Goal: Task Accomplishment & Management: Complete application form

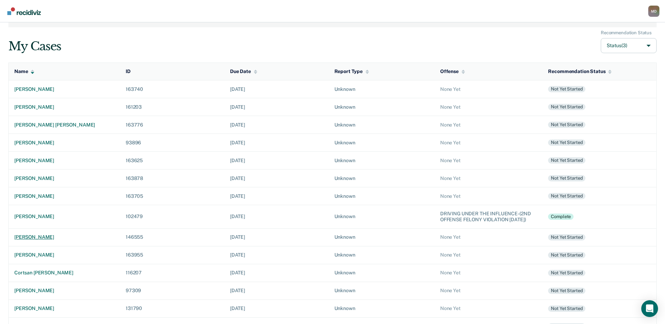
scroll to position [70, 0]
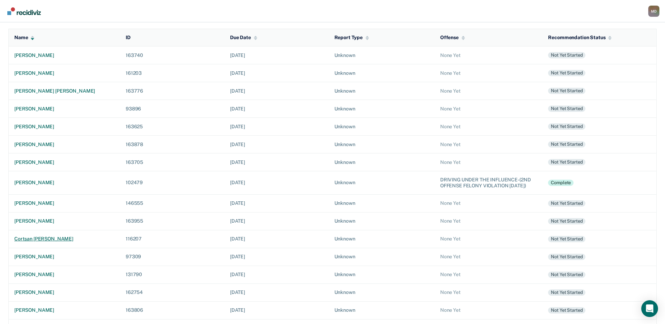
click at [45, 242] on div "cortsan [PERSON_NAME]" at bounding box center [64, 239] width 100 height 6
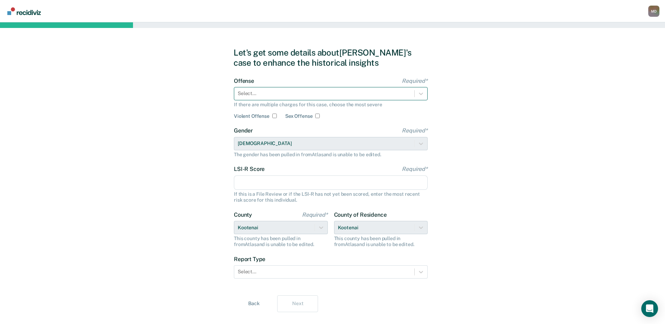
click at [326, 95] on div at bounding box center [324, 93] width 173 height 7
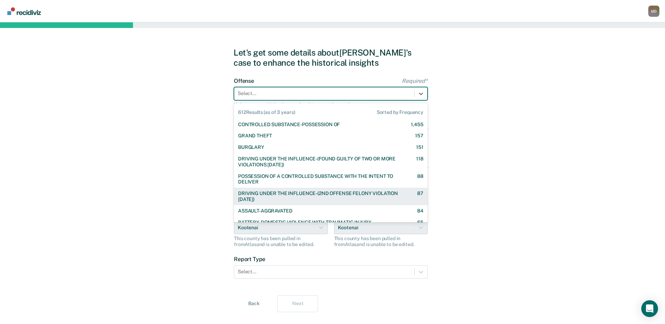
click at [282, 195] on div "DRIVING UNDER THE INFLUENCE-(2ND OFFENSE FELONY VIOLATION [DATE])" at bounding box center [321, 196] width 167 height 12
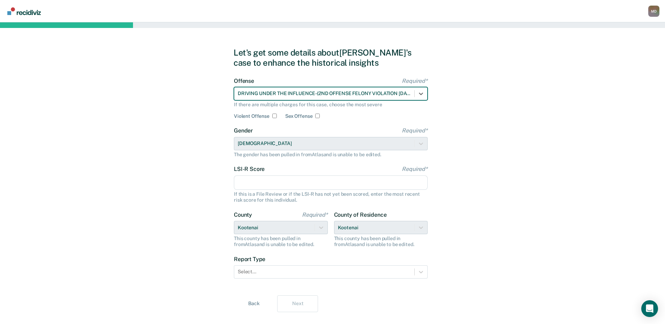
click at [275, 186] on input "LSI-R Score Required*" at bounding box center [331, 182] width 194 height 15
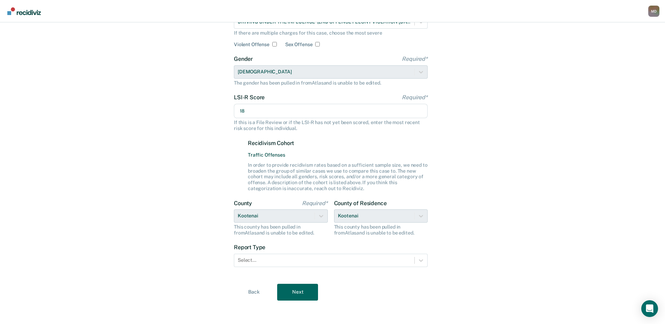
scroll to position [73, 0]
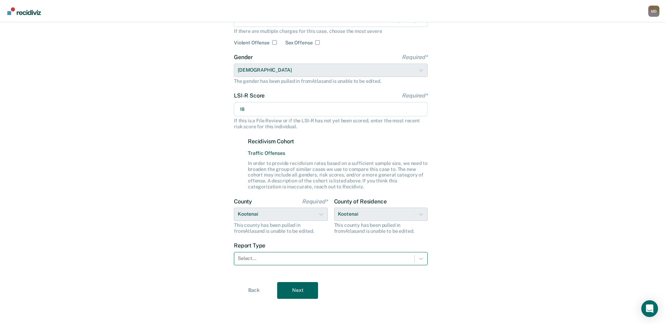
type input "18"
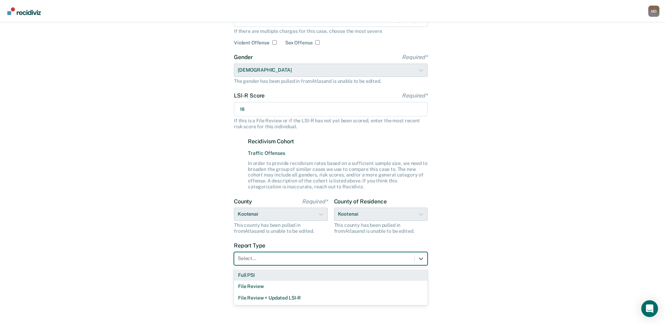
click at [309, 258] on div at bounding box center [324, 257] width 173 height 7
click at [251, 273] on div "Full PSI" at bounding box center [331, 275] width 194 height 12
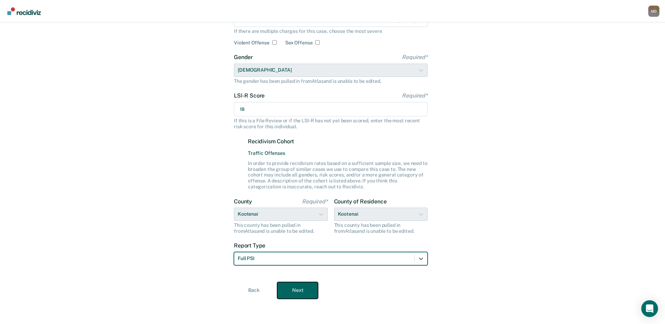
click at [315, 287] on button "Next" at bounding box center [297, 290] width 41 height 17
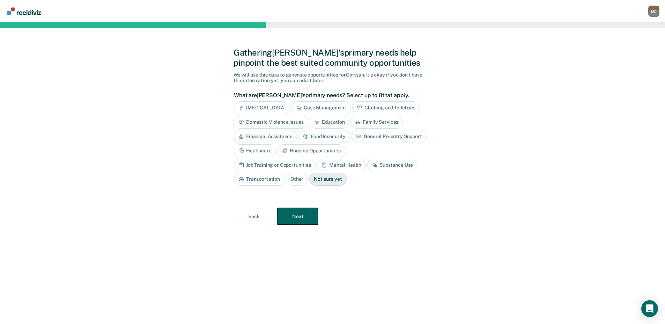
scroll to position [0, 0]
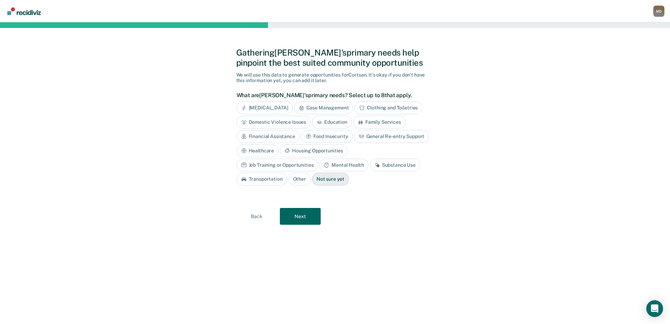
click at [370, 164] on div "Substance Use" at bounding box center [395, 164] width 50 height 13
click at [308, 215] on button "Next" at bounding box center [300, 216] width 41 height 17
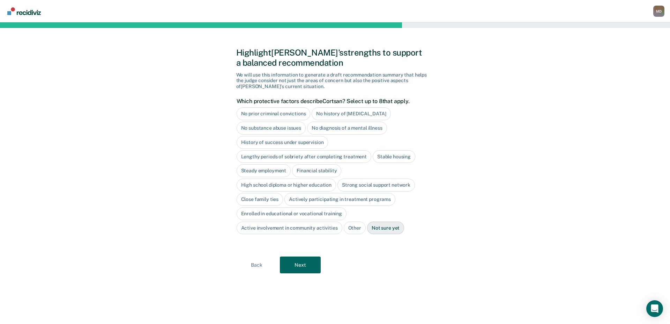
click at [349, 130] on div "No diagnosis of a mental illness" at bounding box center [347, 127] width 80 height 13
click at [310, 141] on div "History of success under supervision" at bounding box center [283, 142] width 92 height 13
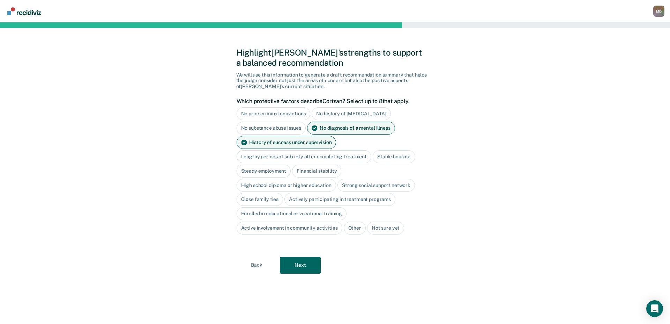
click at [382, 153] on div "Stable housing" at bounding box center [394, 156] width 43 height 13
click at [271, 185] on div "High school diploma or higher education" at bounding box center [287, 185] width 100 height 13
click at [263, 200] on div "Close family ties" at bounding box center [260, 199] width 47 height 13
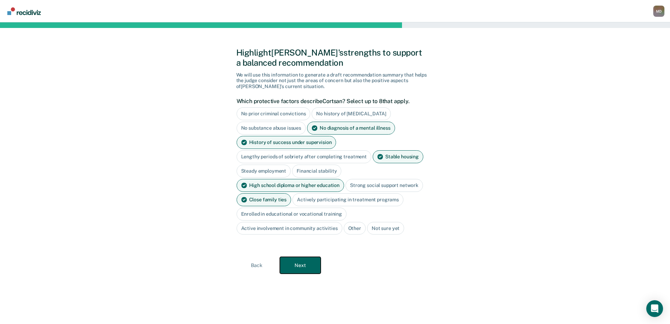
click at [310, 270] on button "Next" at bounding box center [300, 265] width 41 height 17
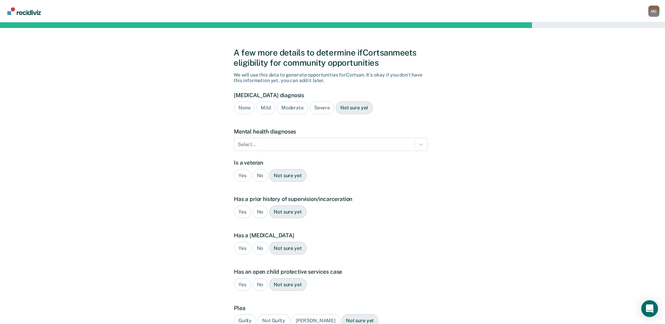
click at [293, 104] on div "Moderate" at bounding box center [292, 107] width 31 height 13
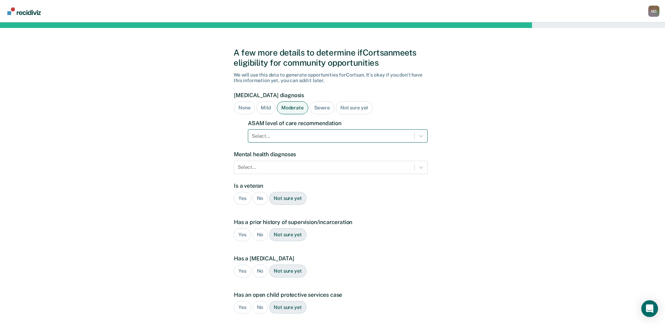
click at [281, 136] on div at bounding box center [331, 135] width 159 height 7
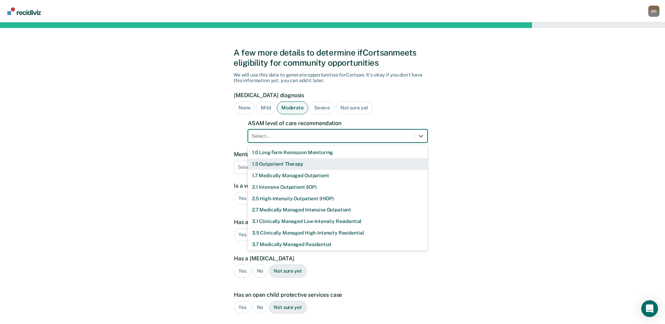
click at [276, 167] on div "1.5 Outpatient Therapy" at bounding box center [338, 164] width 180 height 12
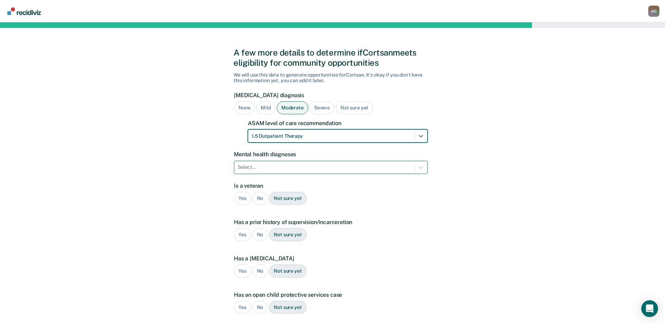
click at [275, 168] on div at bounding box center [324, 166] width 173 height 7
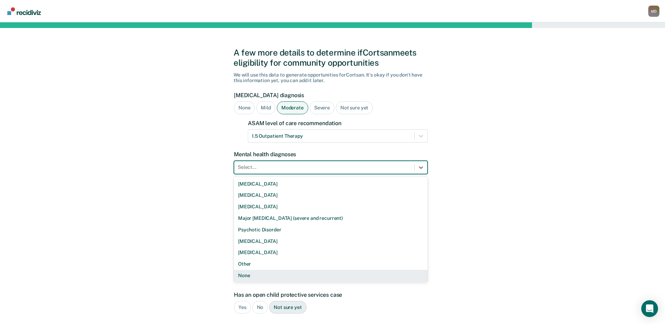
click at [240, 277] on div "None" at bounding box center [331, 276] width 194 height 12
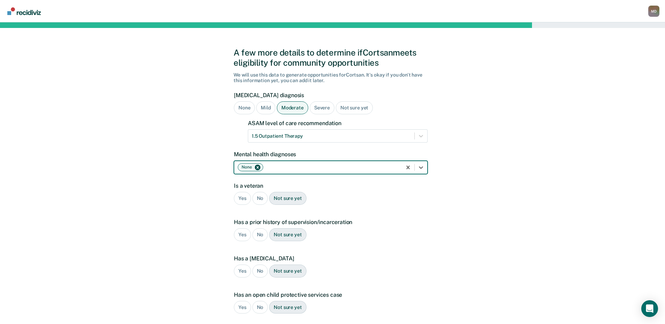
click at [260, 198] on div "No" at bounding box center [260, 198] width 16 height 13
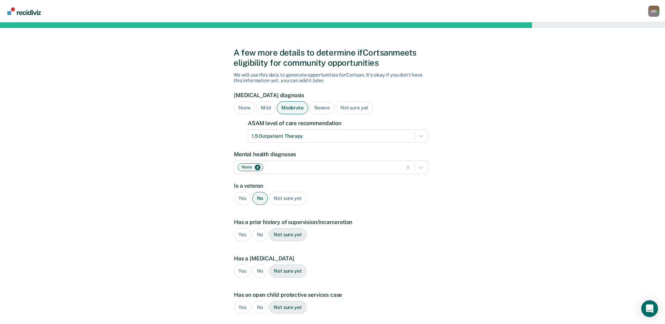
click at [241, 233] on div "Yes" at bounding box center [242, 234] width 17 height 13
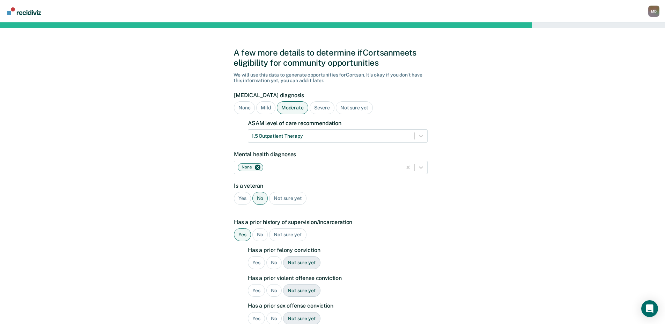
click at [258, 261] on div "Yes" at bounding box center [256, 262] width 17 height 13
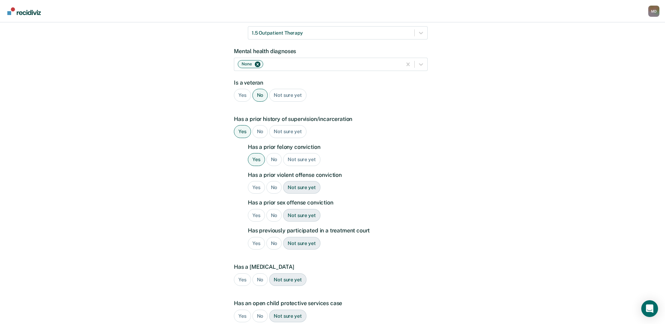
scroll to position [105, 0]
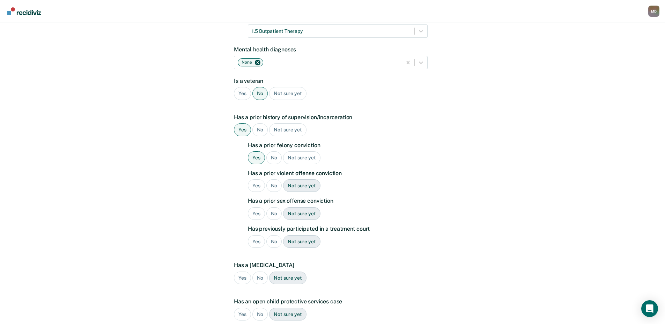
click at [274, 185] on div "No" at bounding box center [274, 185] width 16 height 13
click at [273, 216] on div "No" at bounding box center [274, 213] width 16 height 13
click at [273, 243] on div "No" at bounding box center [274, 241] width 16 height 13
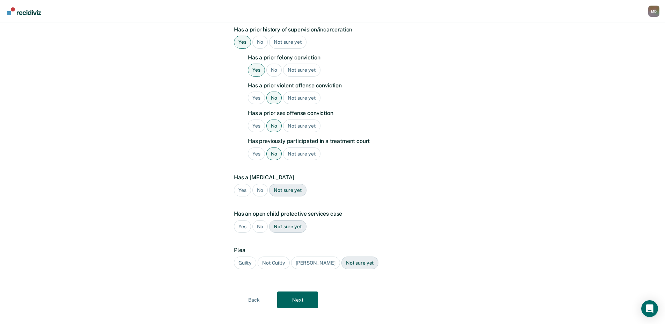
scroll to position [202, 0]
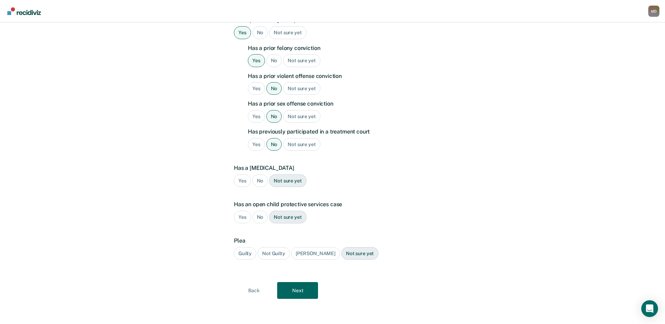
click at [261, 180] on div "No" at bounding box center [260, 180] width 16 height 13
click at [260, 217] on div "No" at bounding box center [260, 217] width 16 height 13
click at [244, 255] on div "Guilty" at bounding box center [245, 253] width 22 height 13
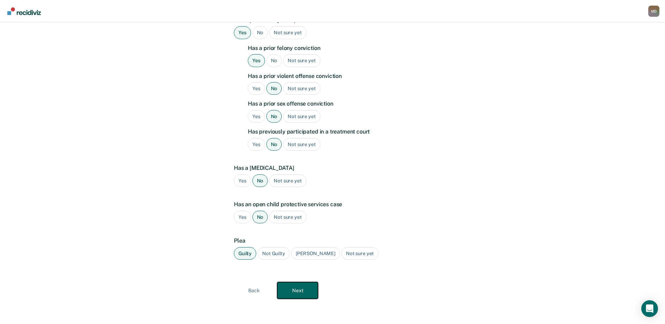
click at [295, 289] on button "Next" at bounding box center [297, 290] width 41 height 17
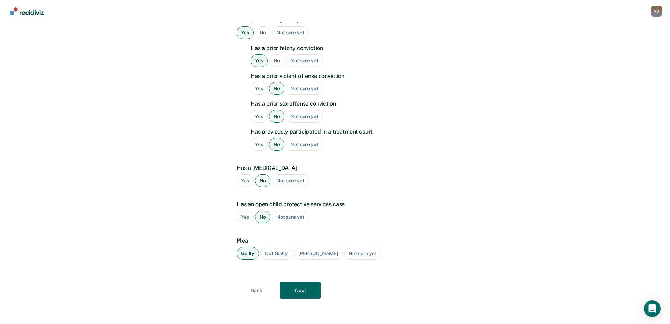
scroll to position [0, 0]
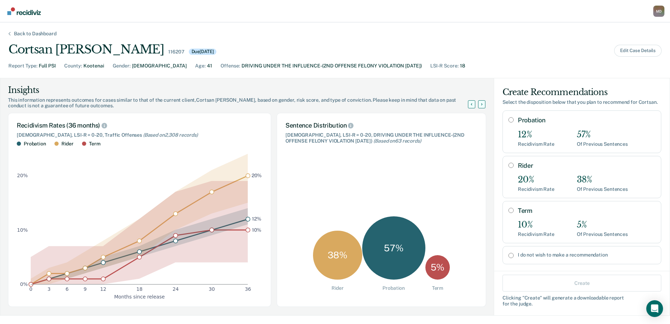
click at [509, 123] on input "Probation" at bounding box center [511, 120] width 5 height 6
radio input "true"
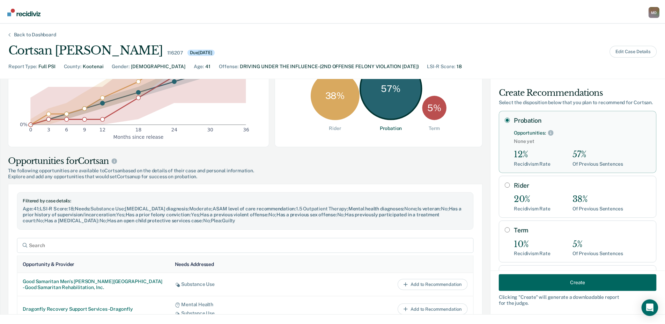
scroll to position [175, 0]
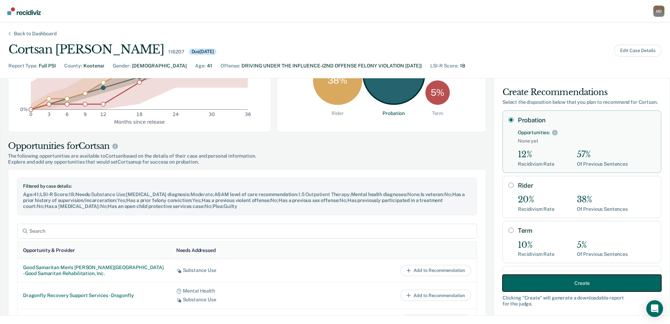
click at [556, 285] on button "Create" at bounding box center [582, 282] width 159 height 17
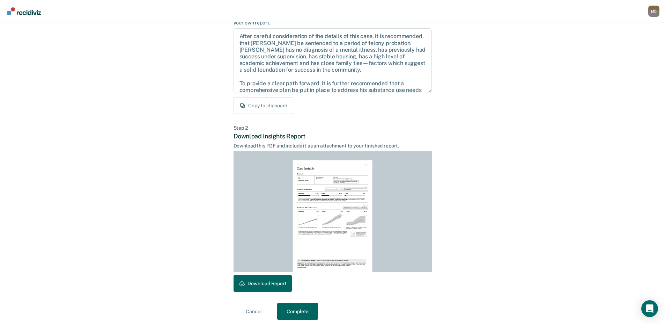
scroll to position [74, 0]
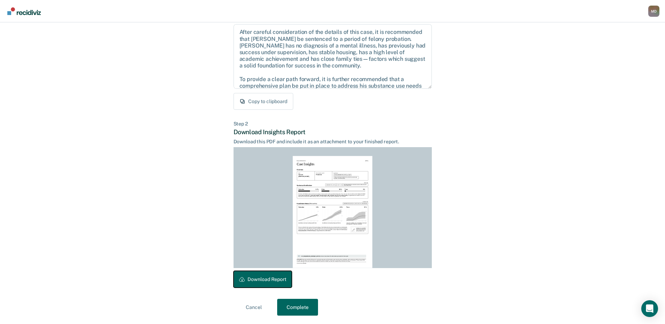
click at [278, 279] on button "Download Report" at bounding box center [263, 279] width 58 height 17
click at [298, 307] on button "Complete" at bounding box center [297, 306] width 41 height 17
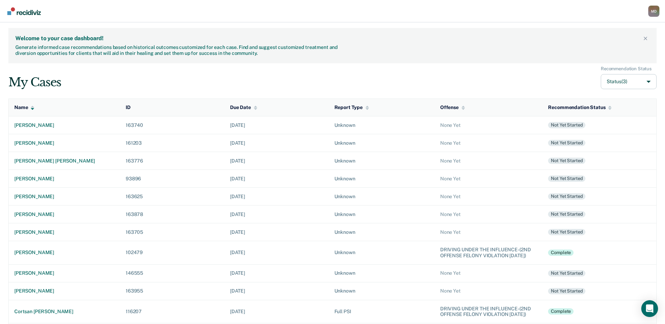
click at [78, 84] on div "My Cases Recommendation Status Status (3)" at bounding box center [332, 77] width 648 height 23
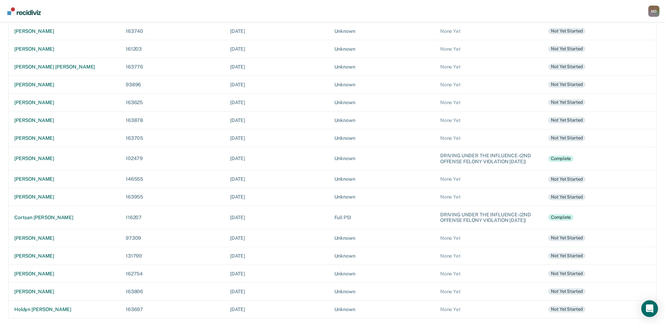
scroll to position [106, 0]
